Goal: Participate in discussion

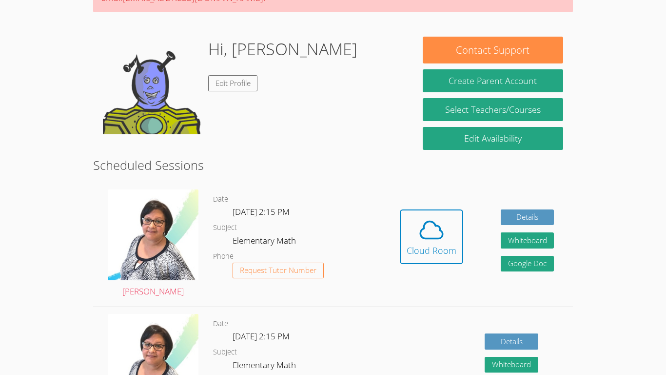
scroll to position [143, 0]
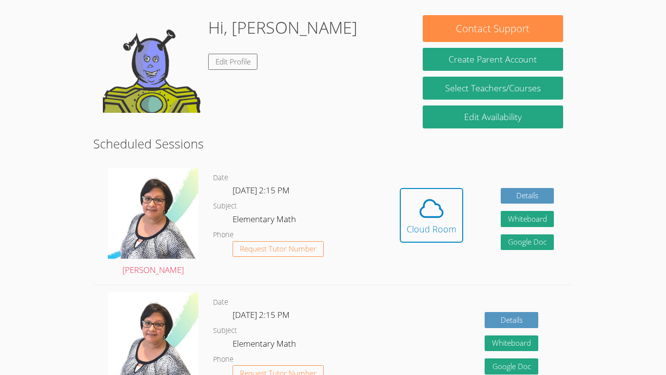
click at [387, 218] on div "Hidden Cloud Room Details Whiteboard Hidden Google Doc" at bounding box center [477, 222] width 192 height 124
click at [432, 197] on icon at bounding box center [431, 208] width 27 height 27
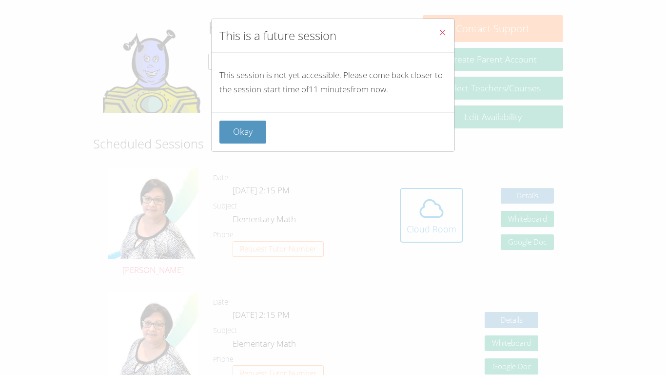
click at [444, 31] on icon "Close" at bounding box center [442, 32] width 8 height 8
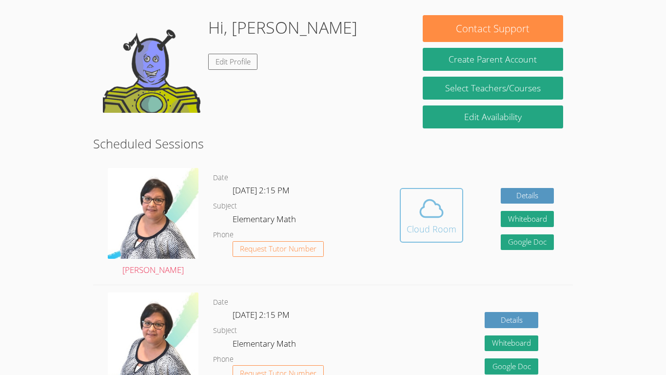
click at [448, 235] on div "Cloud Room" at bounding box center [432, 229] width 50 height 14
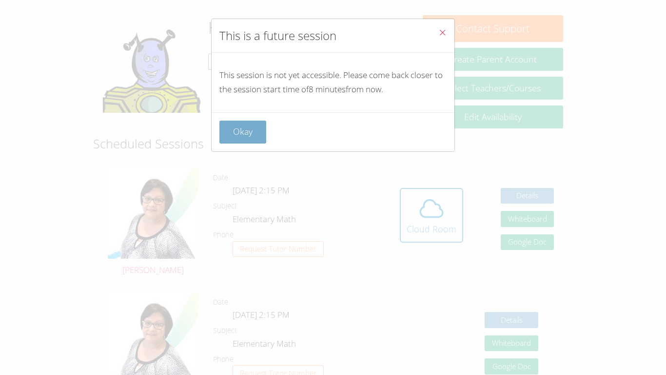
click at [256, 131] on button "Okay" at bounding box center [242, 131] width 47 height 23
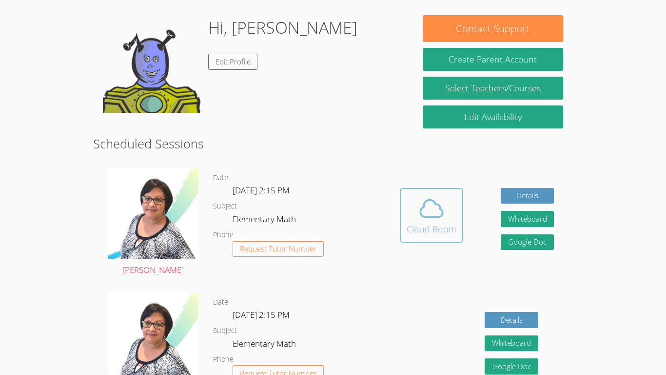
click at [449, 240] on button "Cloud Room" at bounding box center [431, 215] width 63 height 55
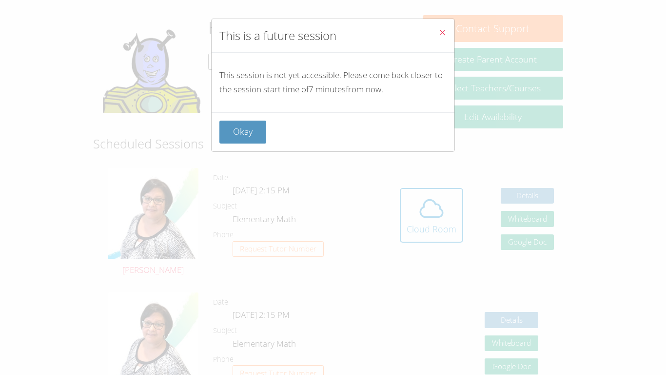
click at [445, 28] on span "Close" at bounding box center [442, 33] width 8 height 11
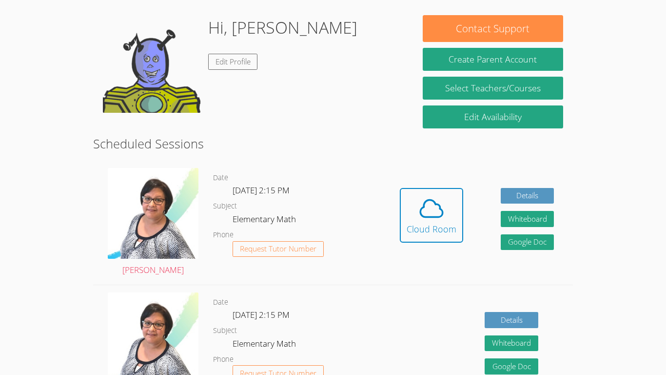
click at [469, 215] on div "Hidden Cloud Room Details Whiteboard Hidden Google Doc" at bounding box center [477, 222] width 192 height 124
click at [441, 213] on icon at bounding box center [431, 207] width 22 height 17
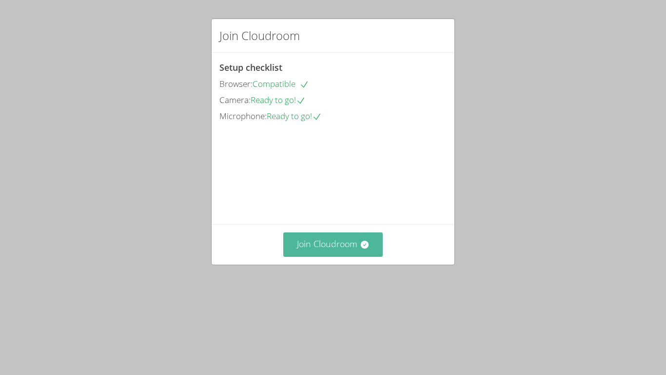
click at [330, 256] on button "Join Cloudroom" at bounding box center [333, 244] width 100 height 24
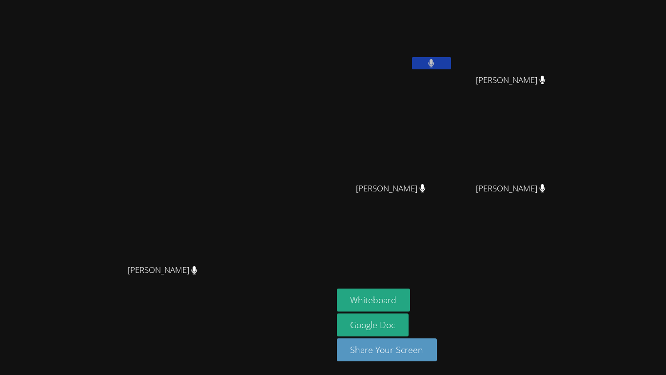
click at [435, 62] on icon at bounding box center [432, 63] width 6 height 8
click at [411, 296] on button "Whiteboard" at bounding box center [374, 299] width 74 height 23
click at [451, 61] on button at bounding box center [431, 63] width 39 height 12
click at [435, 65] on icon at bounding box center [432, 63] width 6 height 8
click at [437, 64] on icon at bounding box center [431, 63] width 10 height 8
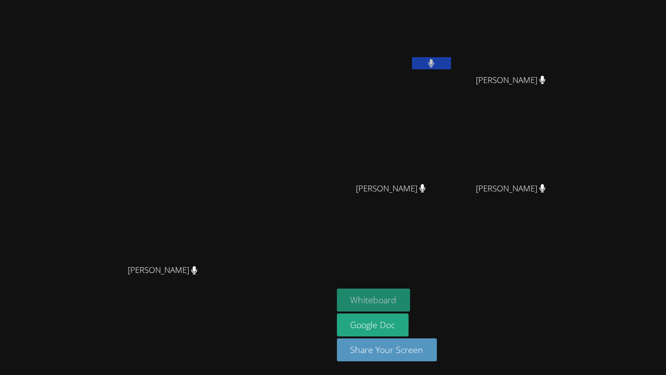
click at [411, 296] on button "Whiteboard" at bounding box center [374, 299] width 74 height 23
click at [451, 62] on button at bounding box center [431, 63] width 39 height 12
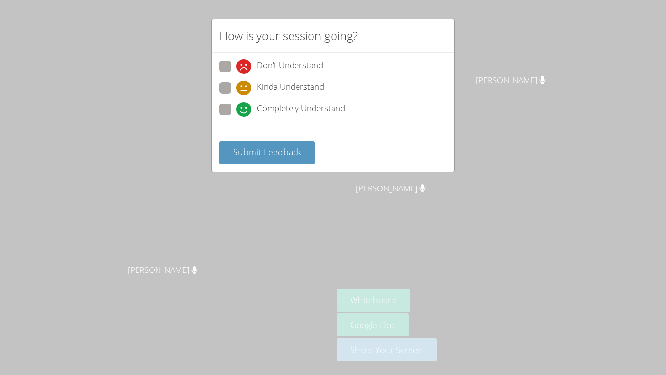
click at [237, 117] on span at bounding box center [237, 117] width 0 height 0
click at [237, 108] on input "Completely Understand" at bounding box center [241, 107] width 8 height 8
radio input "true"
click at [257, 147] on span "Submit Feedback" at bounding box center [267, 152] width 68 height 12
